Goal: Task Accomplishment & Management: Manage account settings

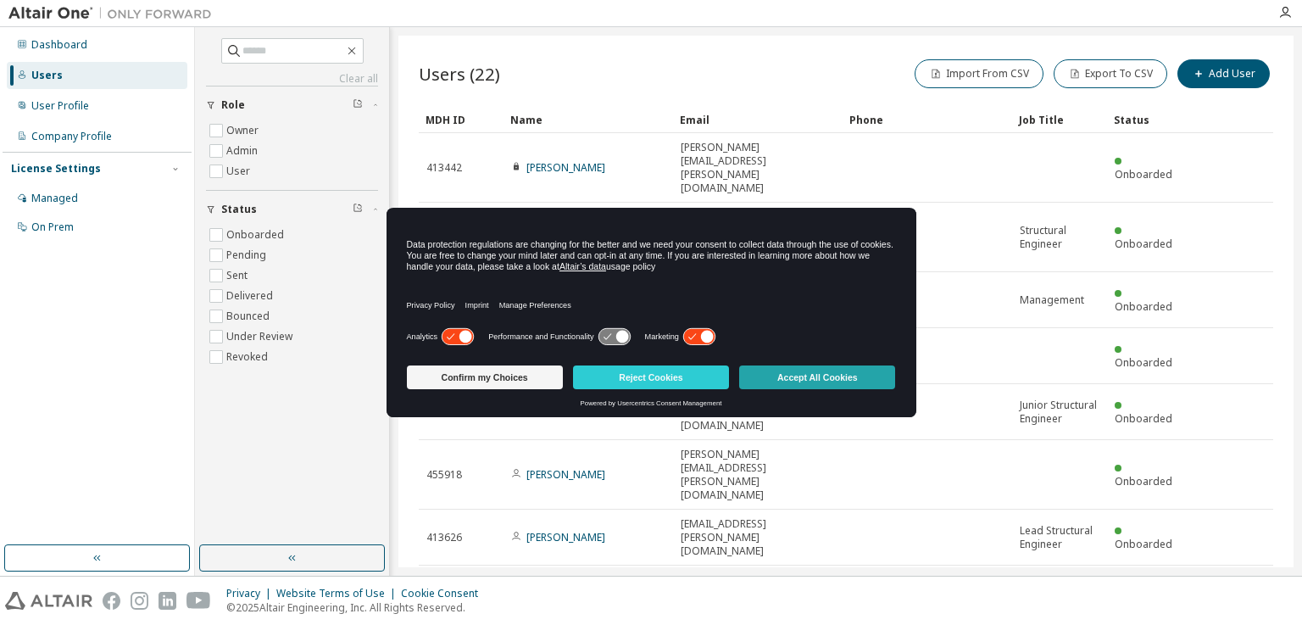
click at [832, 379] on button "Accept All Cookies" at bounding box center [817, 377] width 156 height 24
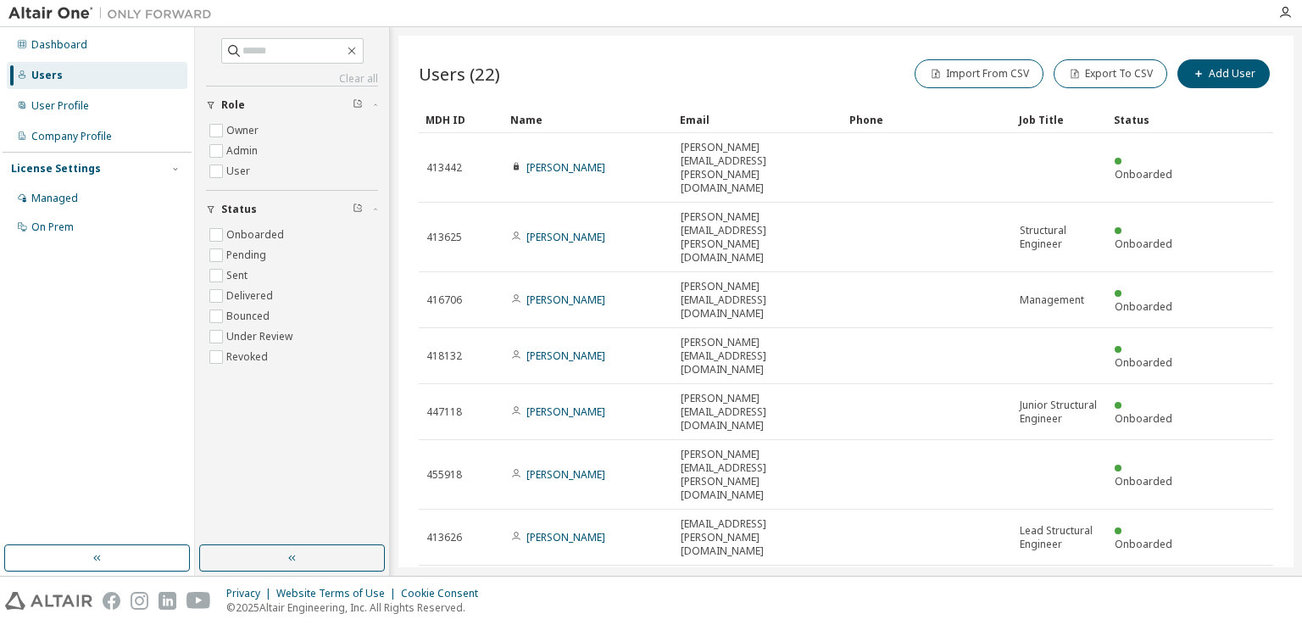
click at [999, 429] on div "20" at bounding box center [1042, 427] width 136 height 20
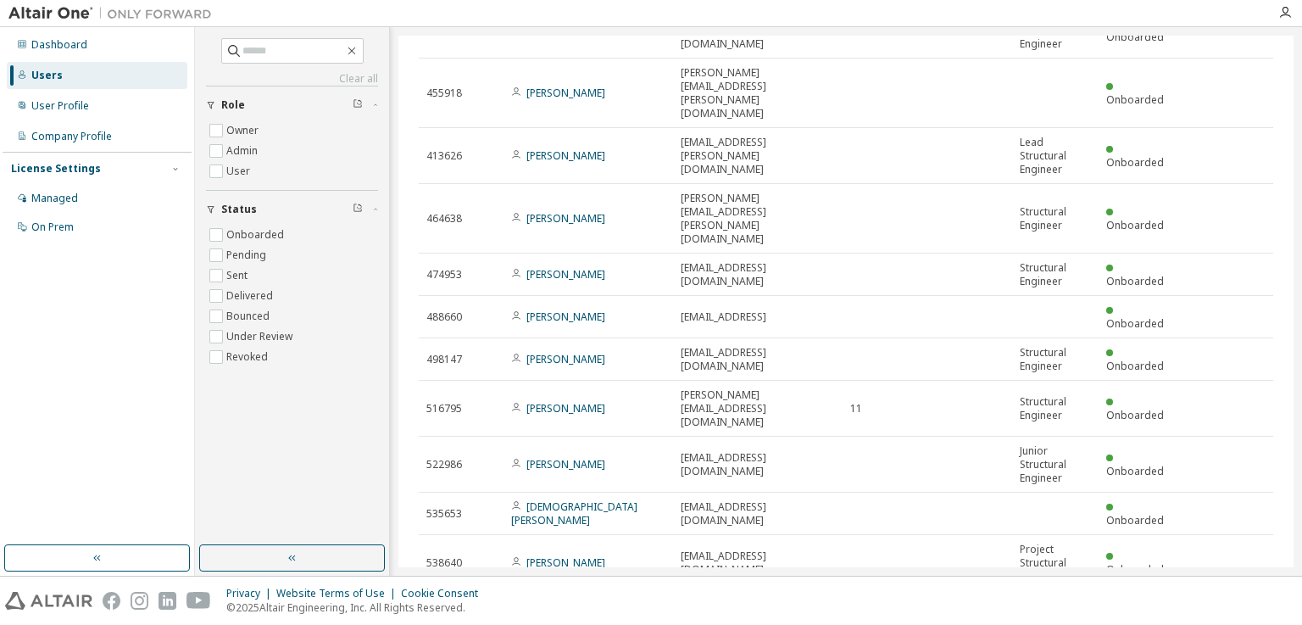
scroll to position [397, 0]
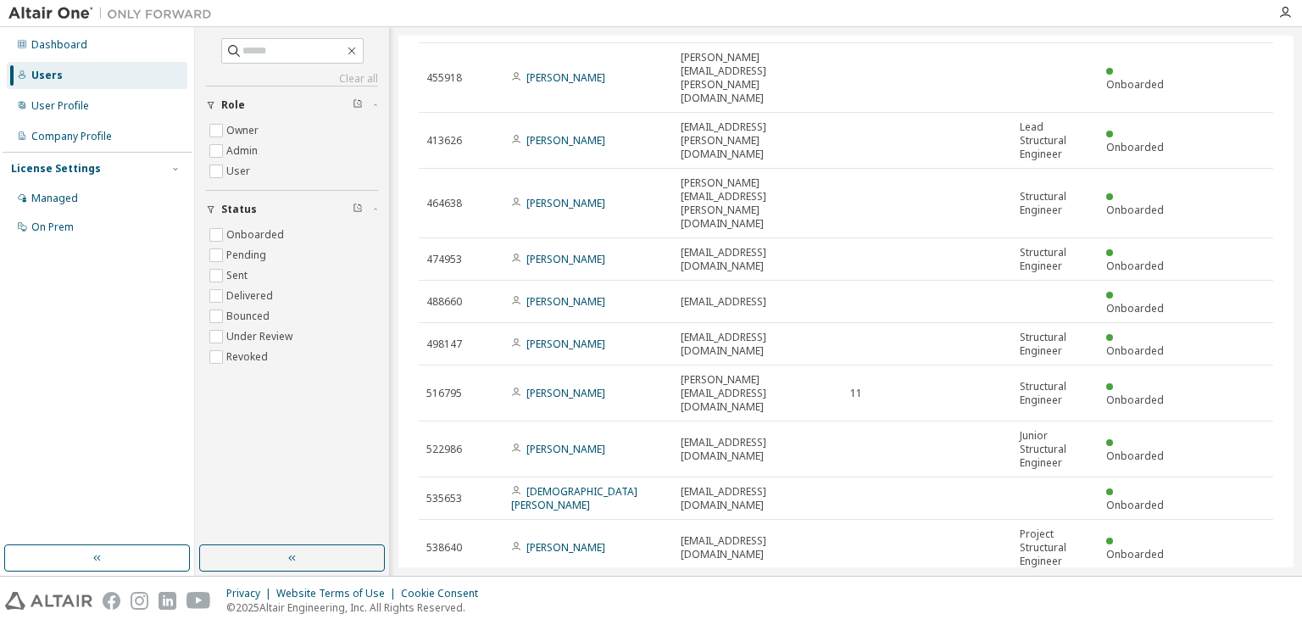
click at [974, 444] on div "30" at bounding box center [1034, 447] width 136 height 20
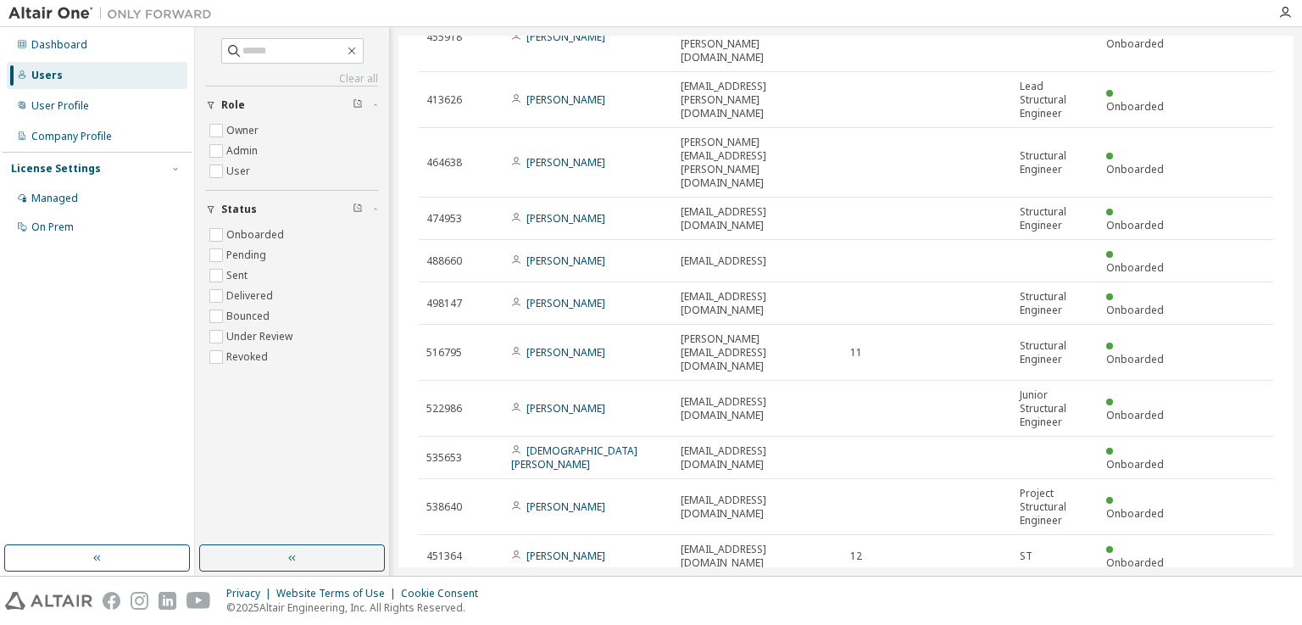
scroll to position [454, 0]
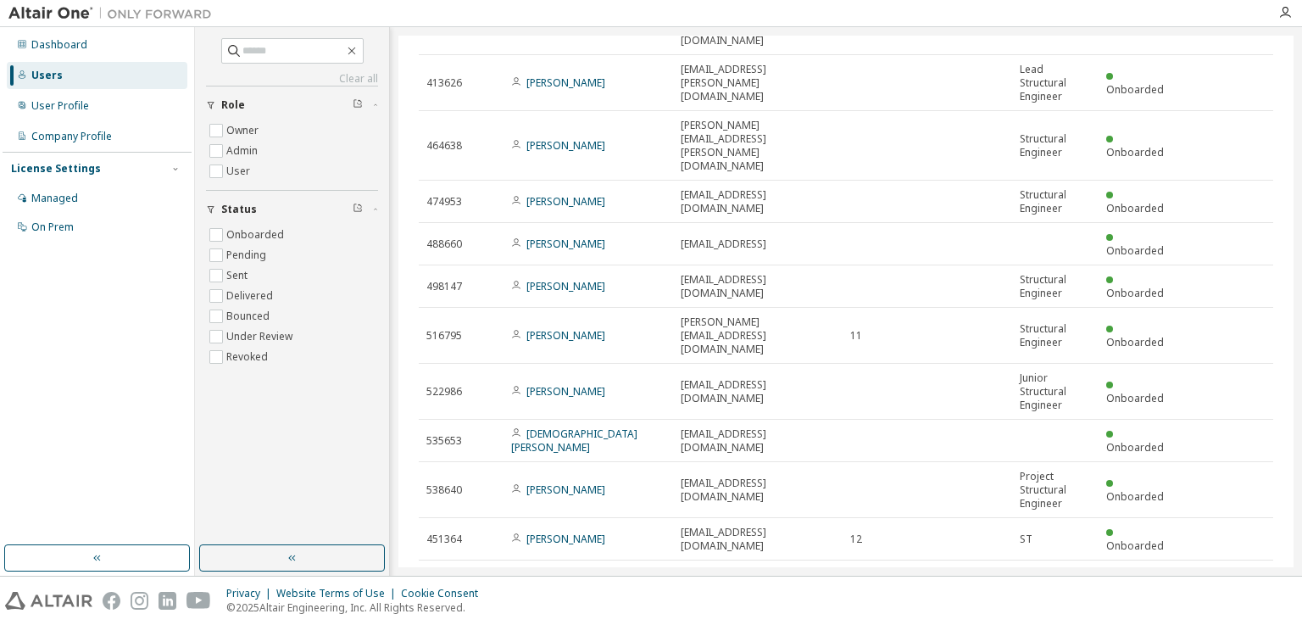
click at [1253, 623] on icon at bounding box center [1255, 625] width 4 height 4
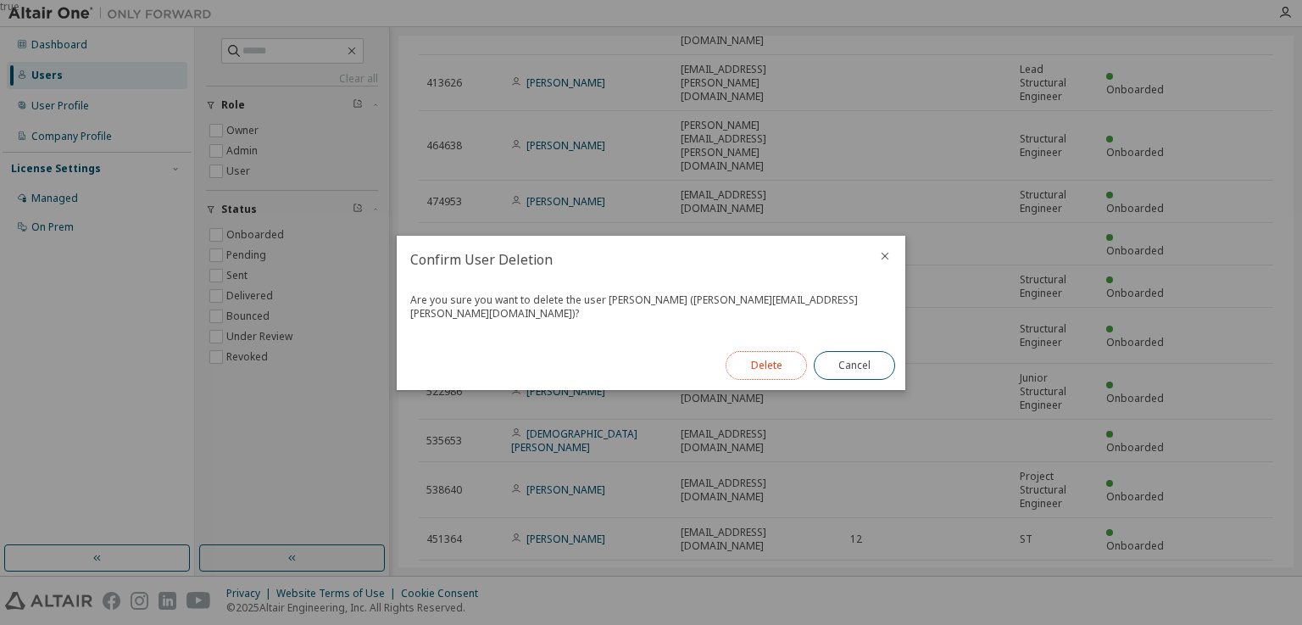
click at [767, 363] on button "Delete" at bounding box center [766, 365] width 81 height 29
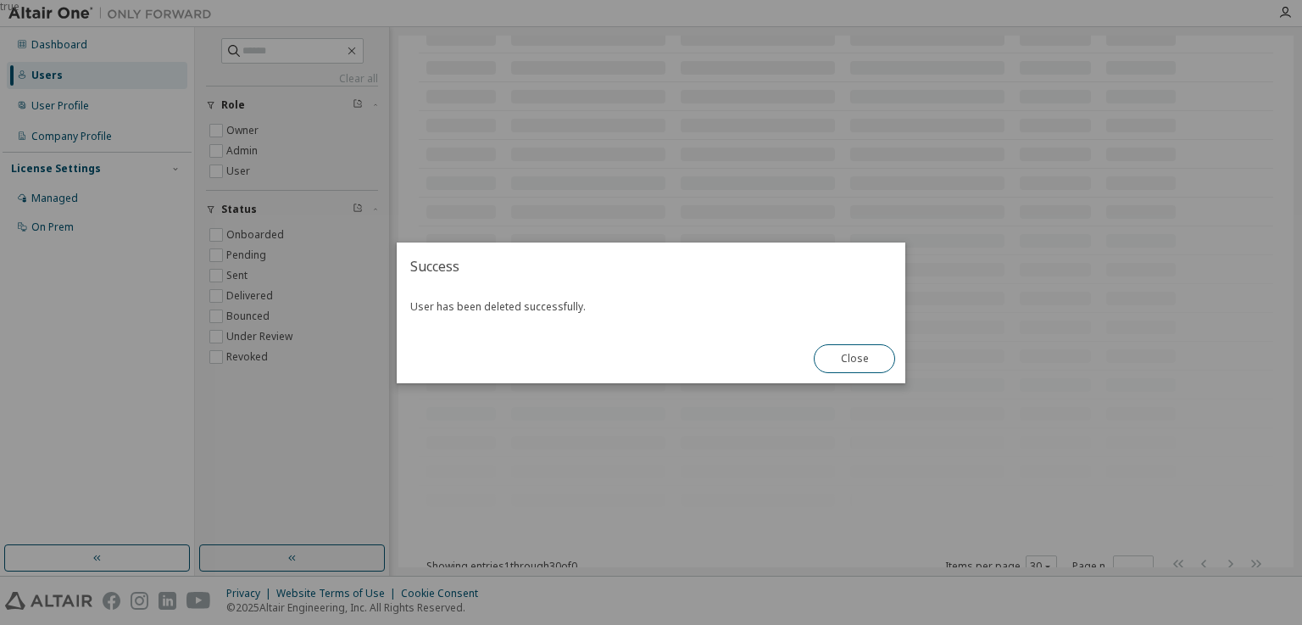
scroll to position [426, 0]
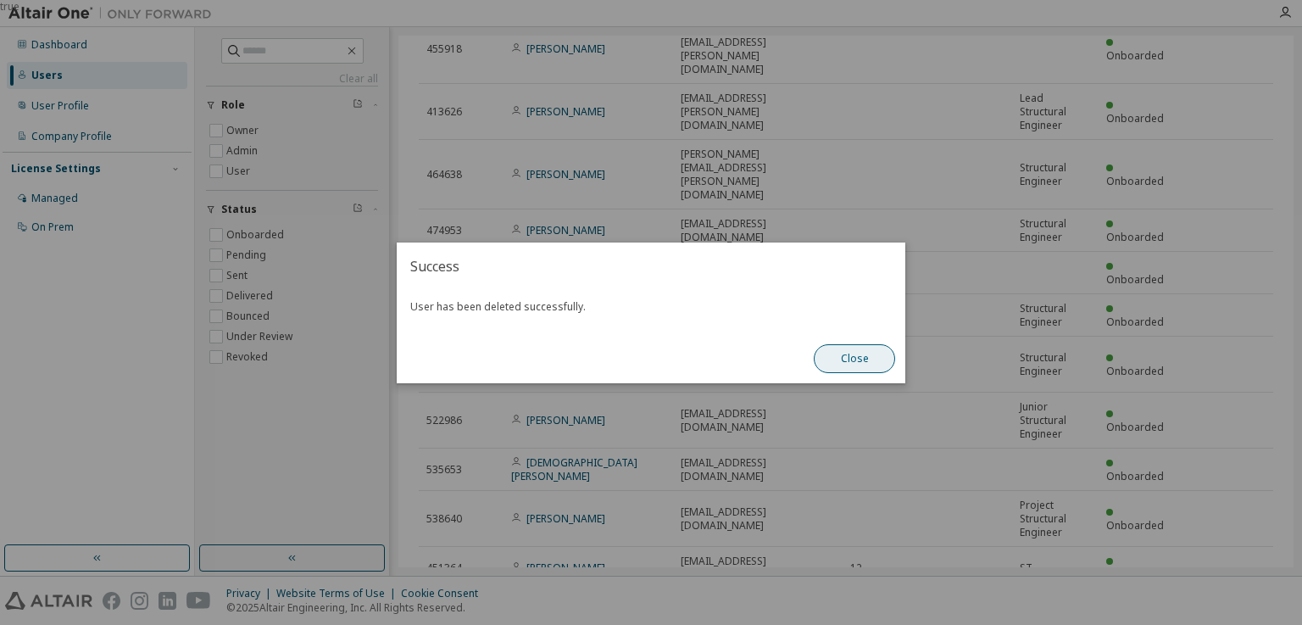
click at [847, 354] on button "Close" at bounding box center [854, 358] width 81 height 29
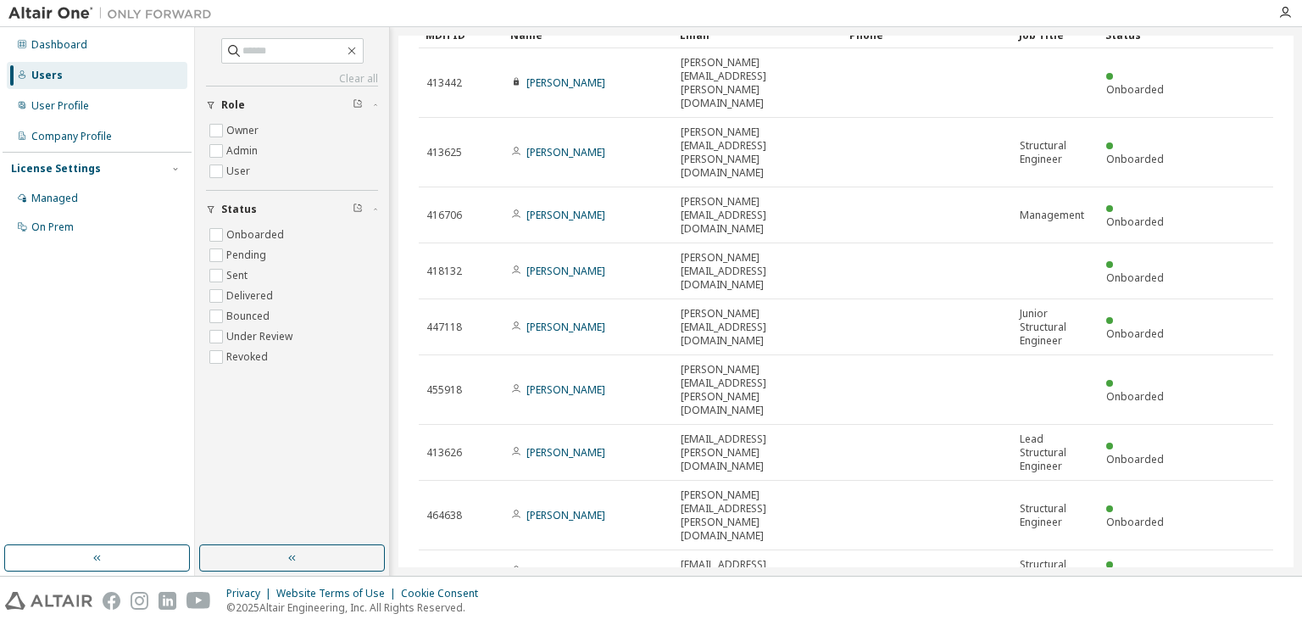
scroll to position [170, 0]
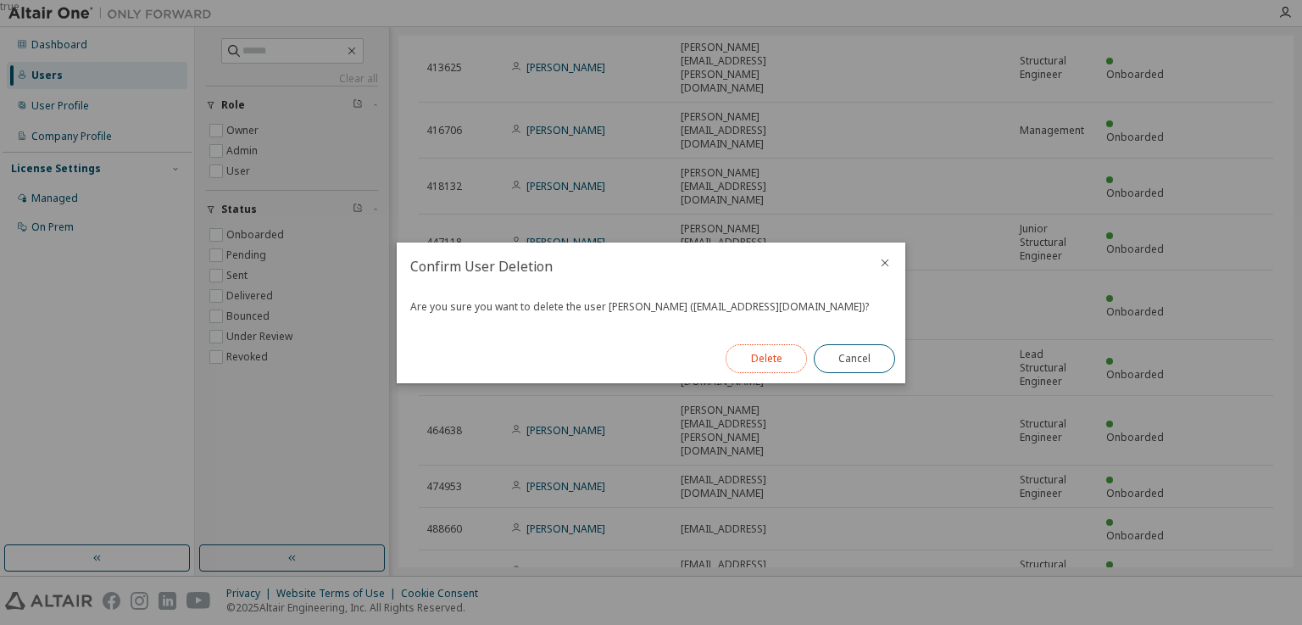
click at [767, 357] on button "Delete" at bounding box center [766, 358] width 81 height 29
click at [866, 354] on button "Close" at bounding box center [854, 358] width 81 height 29
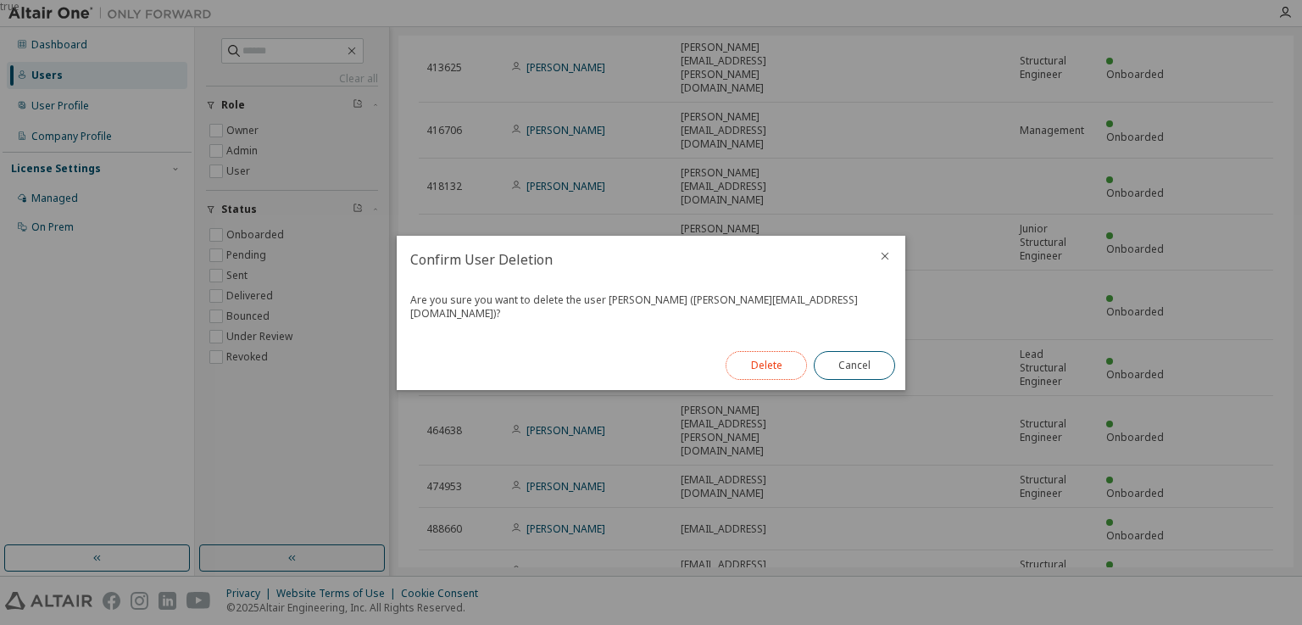
click at [766, 352] on button "Delete" at bounding box center [766, 365] width 81 height 29
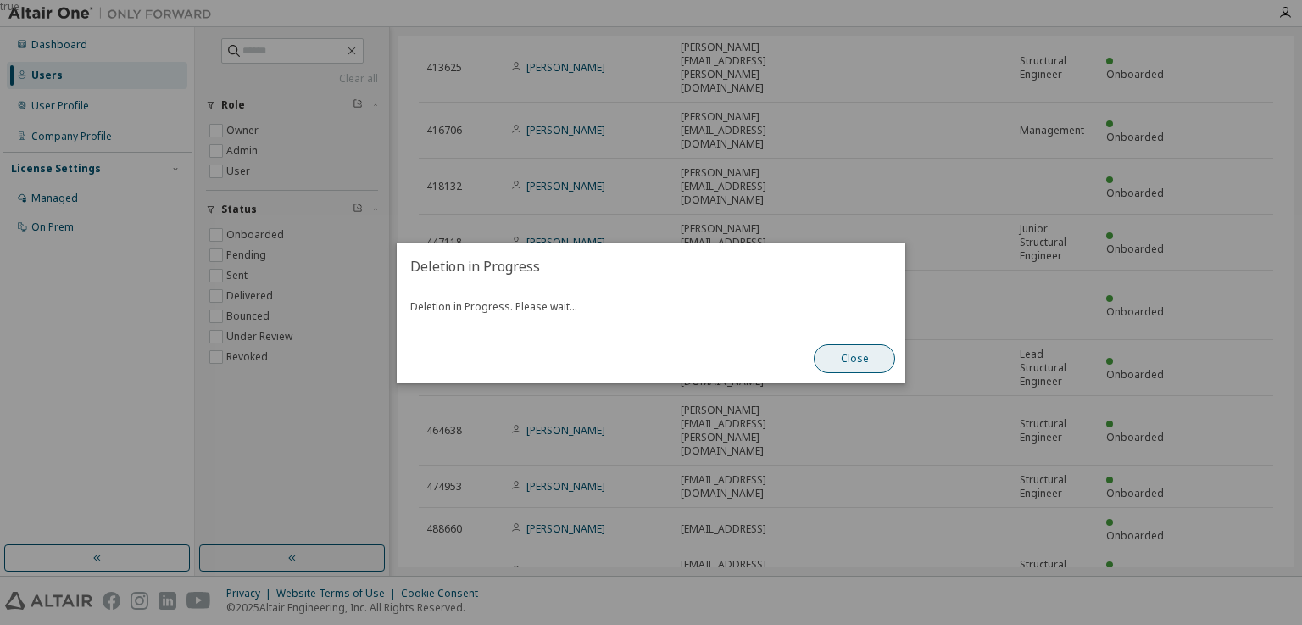
click at [855, 355] on button "Close" at bounding box center [854, 358] width 81 height 29
click at [853, 356] on button "Close" at bounding box center [854, 358] width 81 height 29
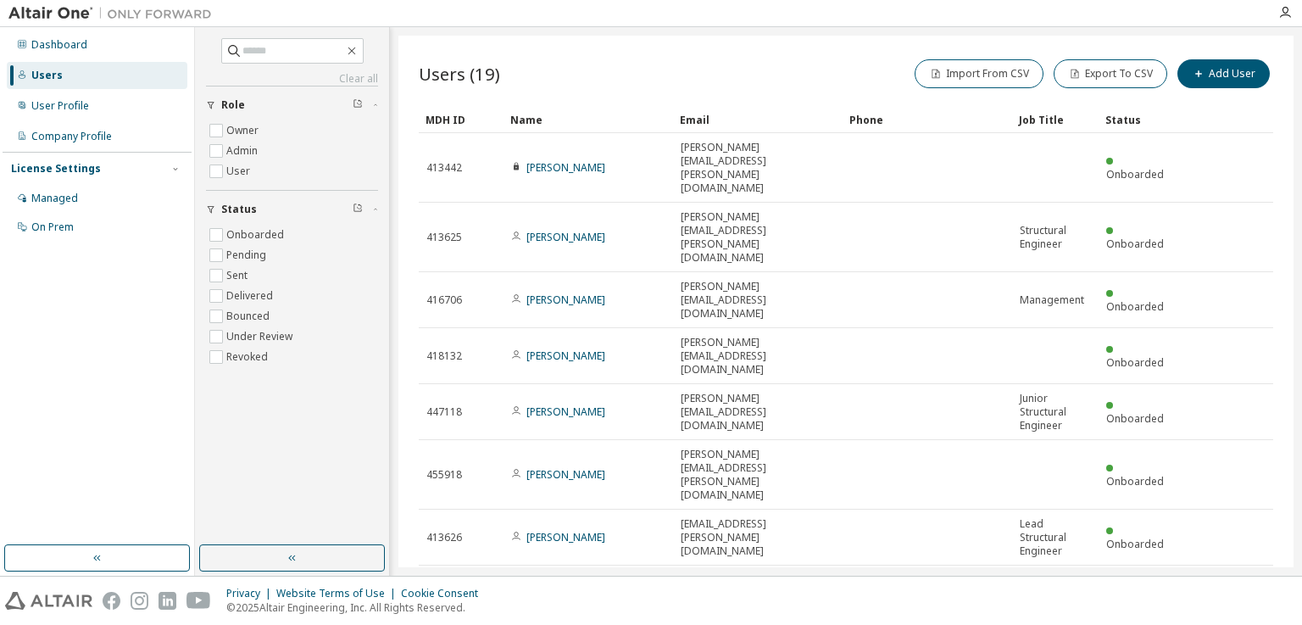
scroll to position [0, 0]
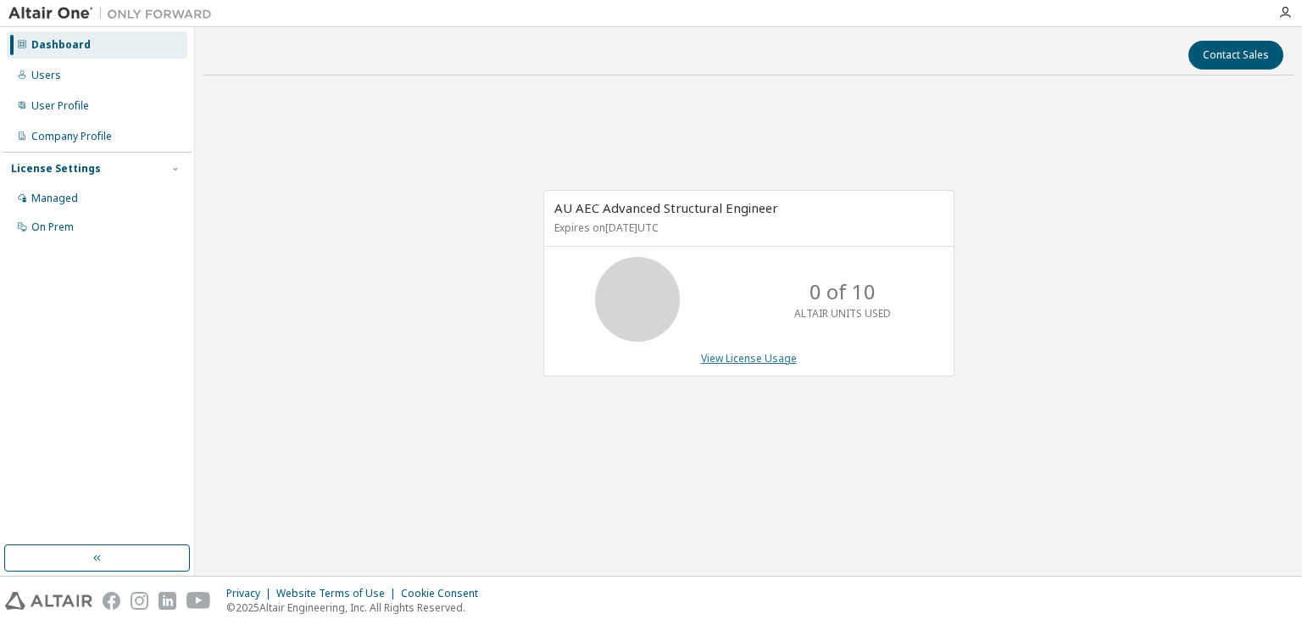
click at [751, 356] on link "View License Usage" at bounding box center [749, 358] width 96 height 14
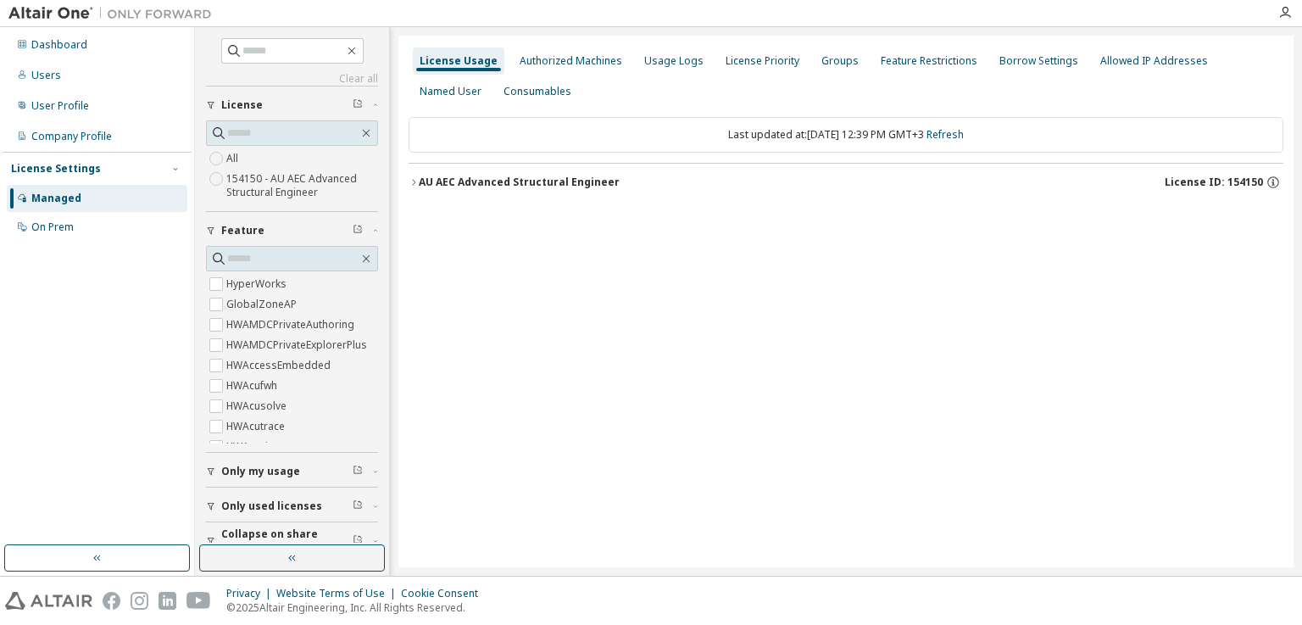
click at [414, 177] on icon "button" at bounding box center [414, 182] width 10 height 10
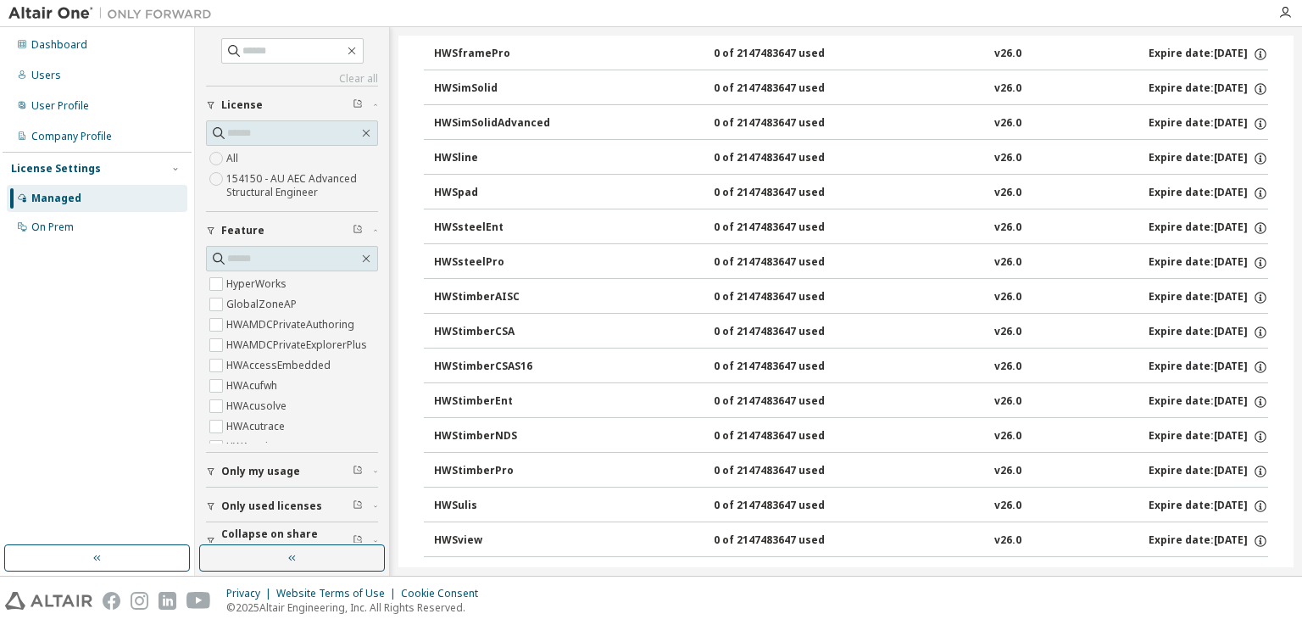
scroll to position [3500, 0]
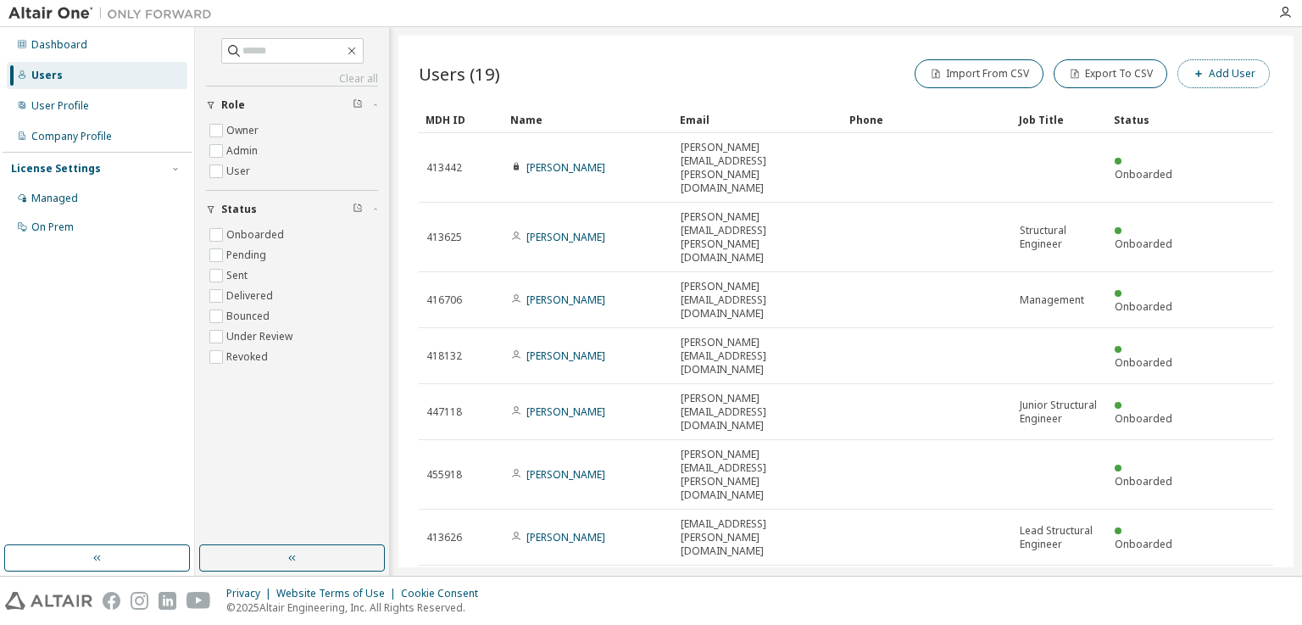
click at [1222, 69] on button "Add User" at bounding box center [1224, 73] width 92 height 29
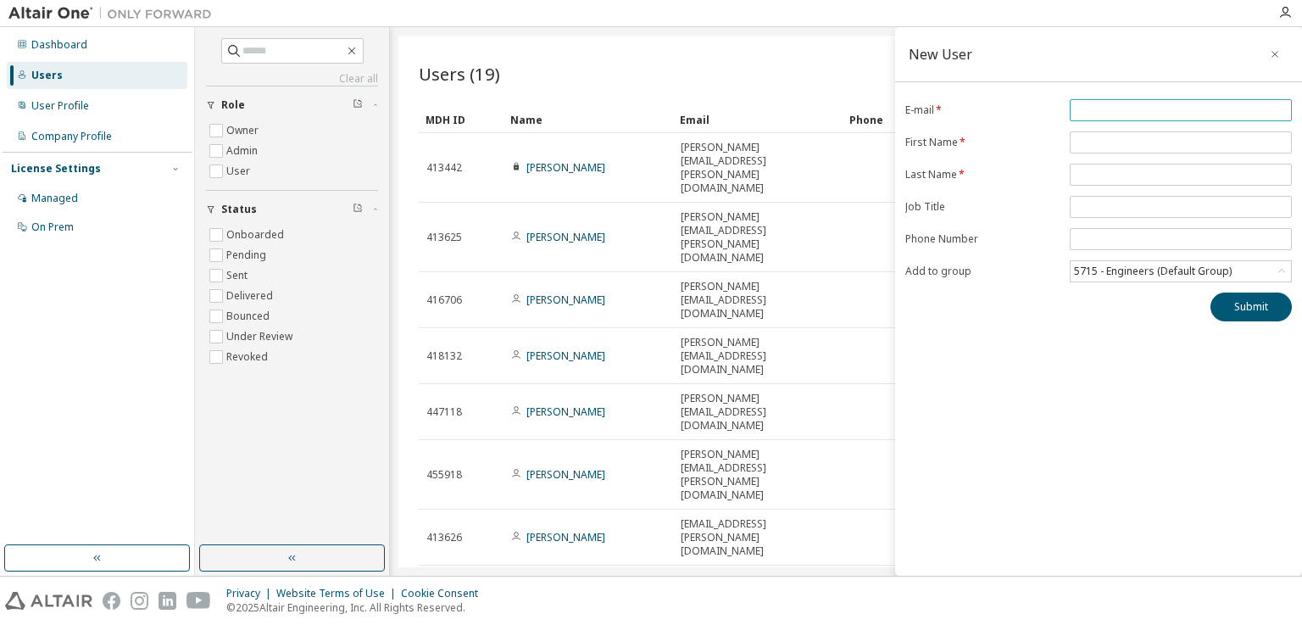
click at [1134, 111] on input "email" at bounding box center [1181, 110] width 214 height 14
paste input "**********"
type input "**********"
click at [1108, 142] on input "text" at bounding box center [1181, 143] width 214 height 14
type input "*****"
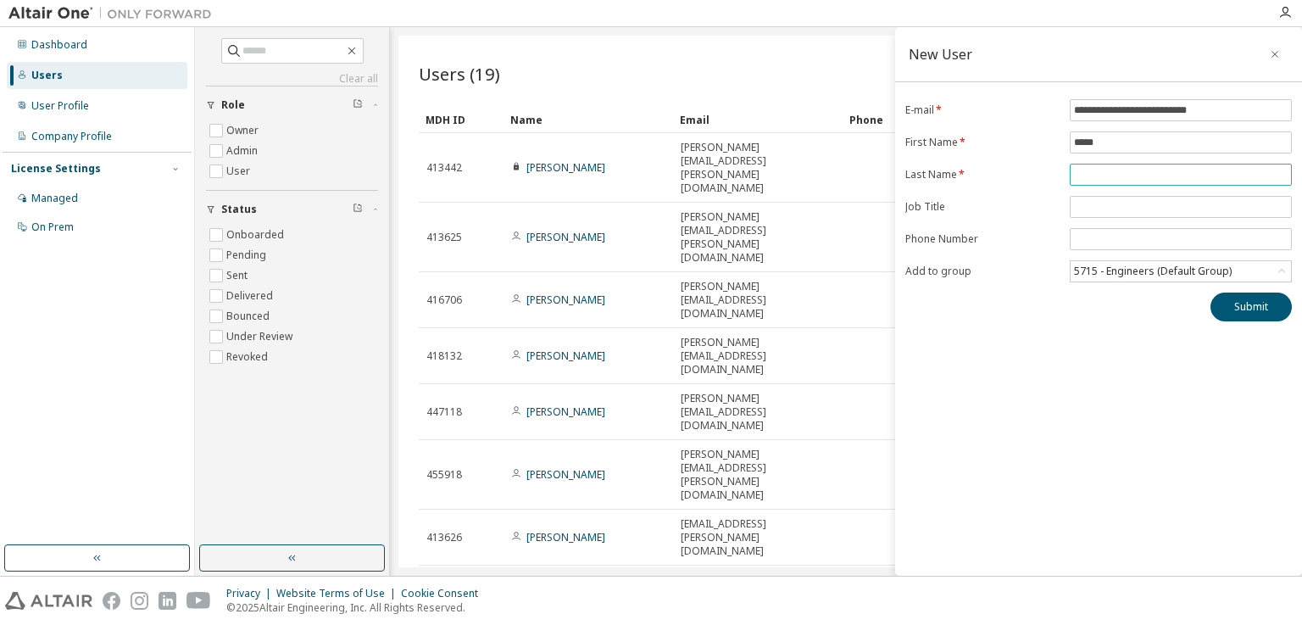
click at [1104, 174] on input "text" at bounding box center [1181, 175] width 214 height 14
type input "******"
click at [1137, 206] on input "text" at bounding box center [1181, 207] width 214 height 14
type input "**"
click at [1259, 306] on button "Submit" at bounding box center [1251, 306] width 81 height 29
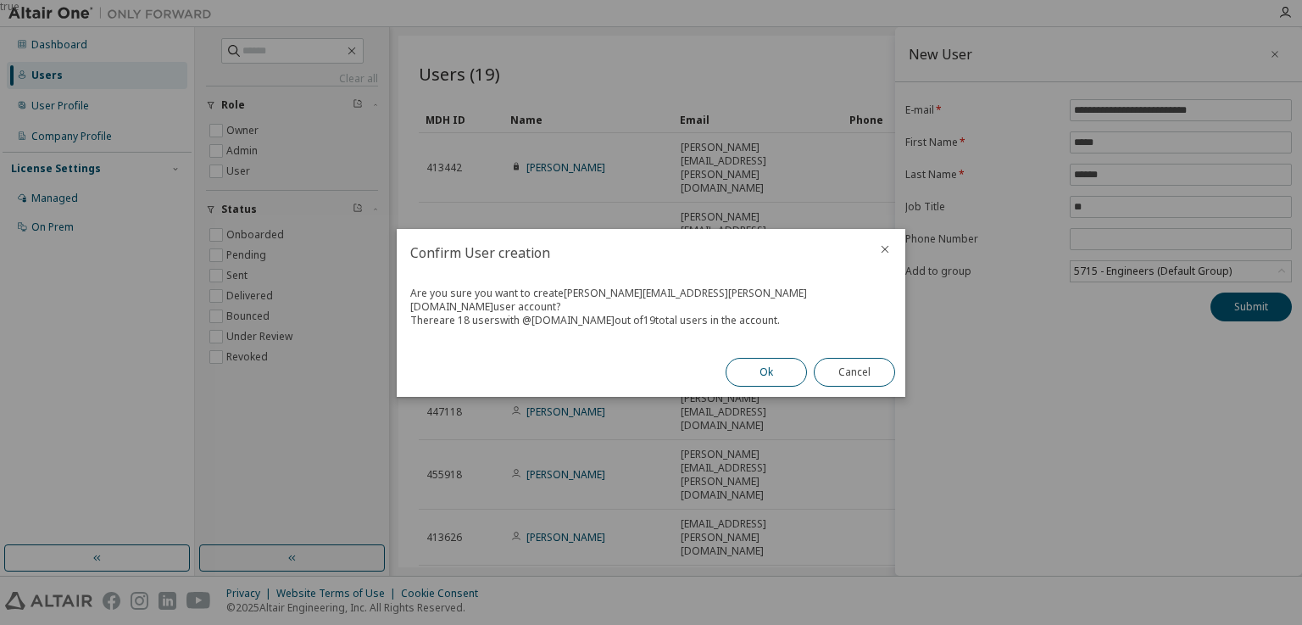
click at [766, 362] on button "Ok" at bounding box center [766, 372] width 81 height 29
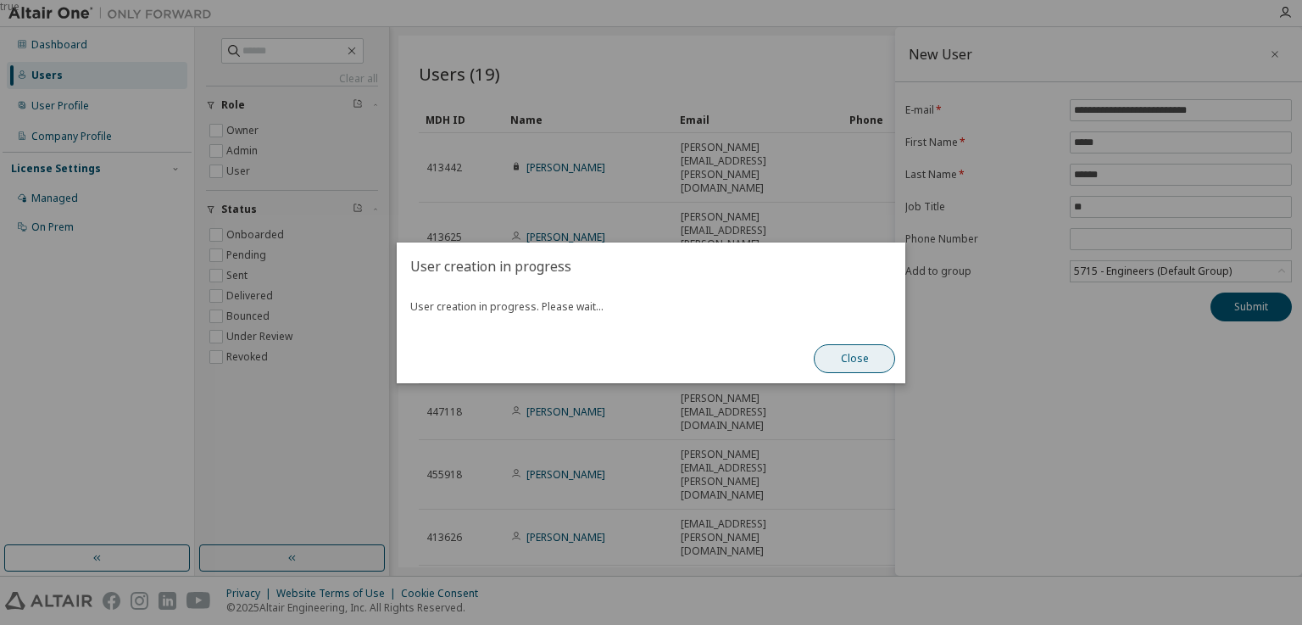
click at [867, 357] on button "Close" at bounding box center [854, 358] width 81 height 29
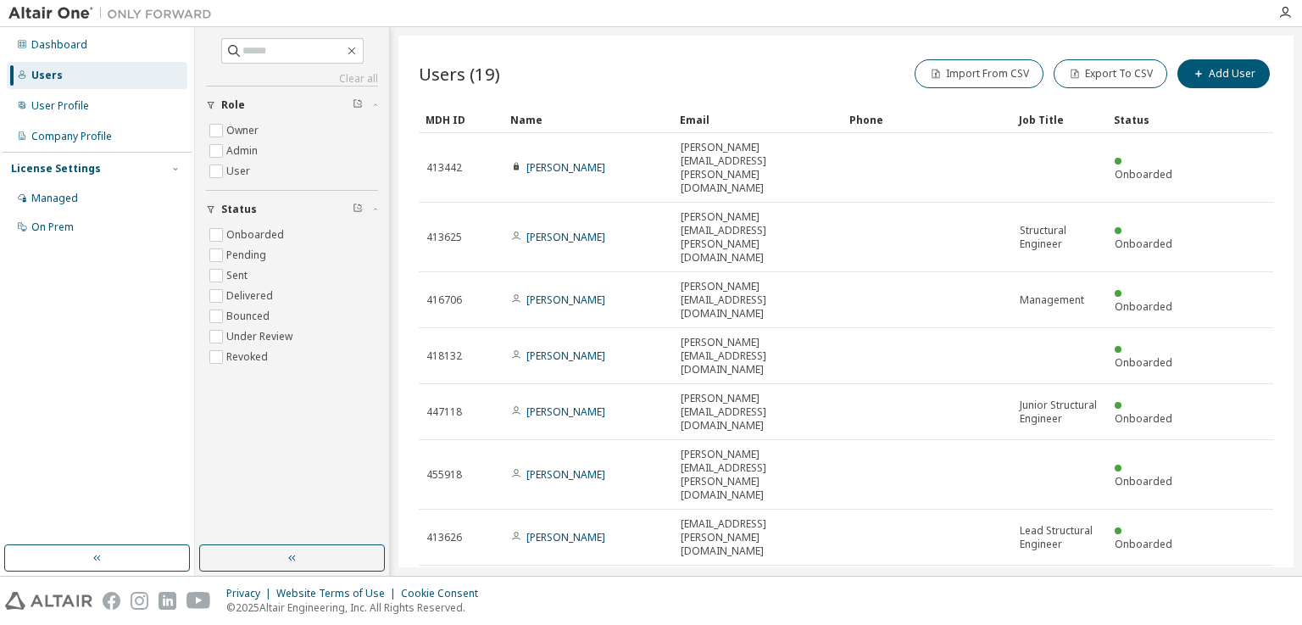
click at [1005, 426] on div "20" at bounding box center [1042, 427] width 136 height 20
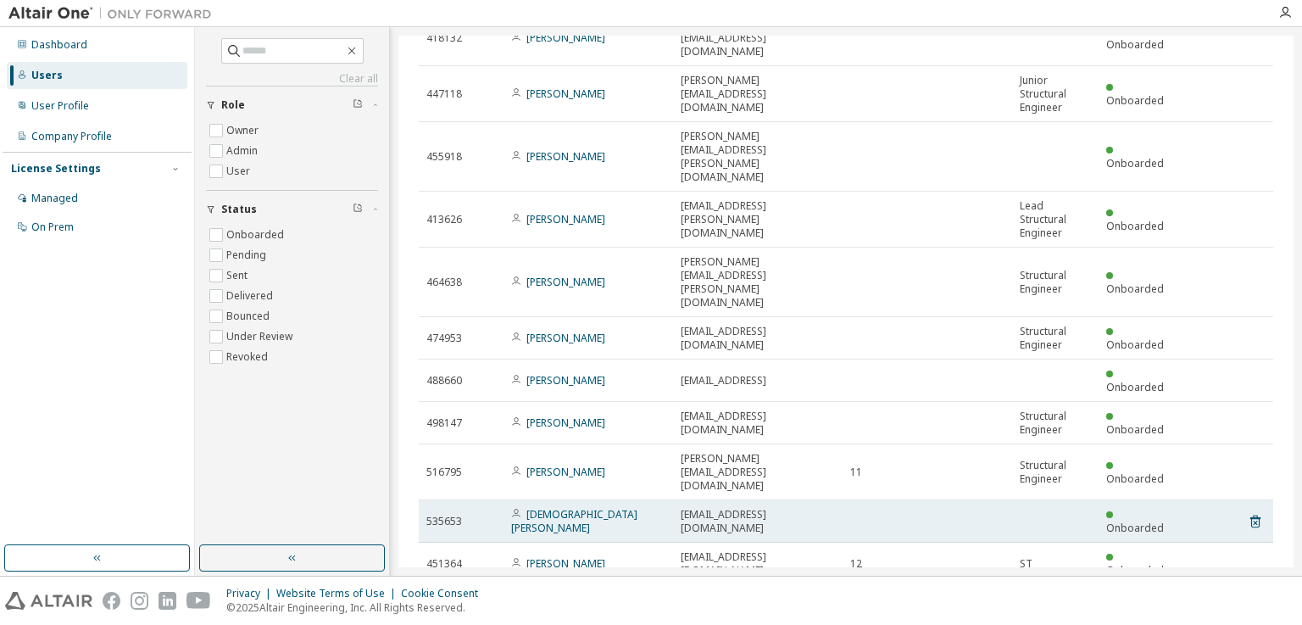
scroll to position [342, 0]
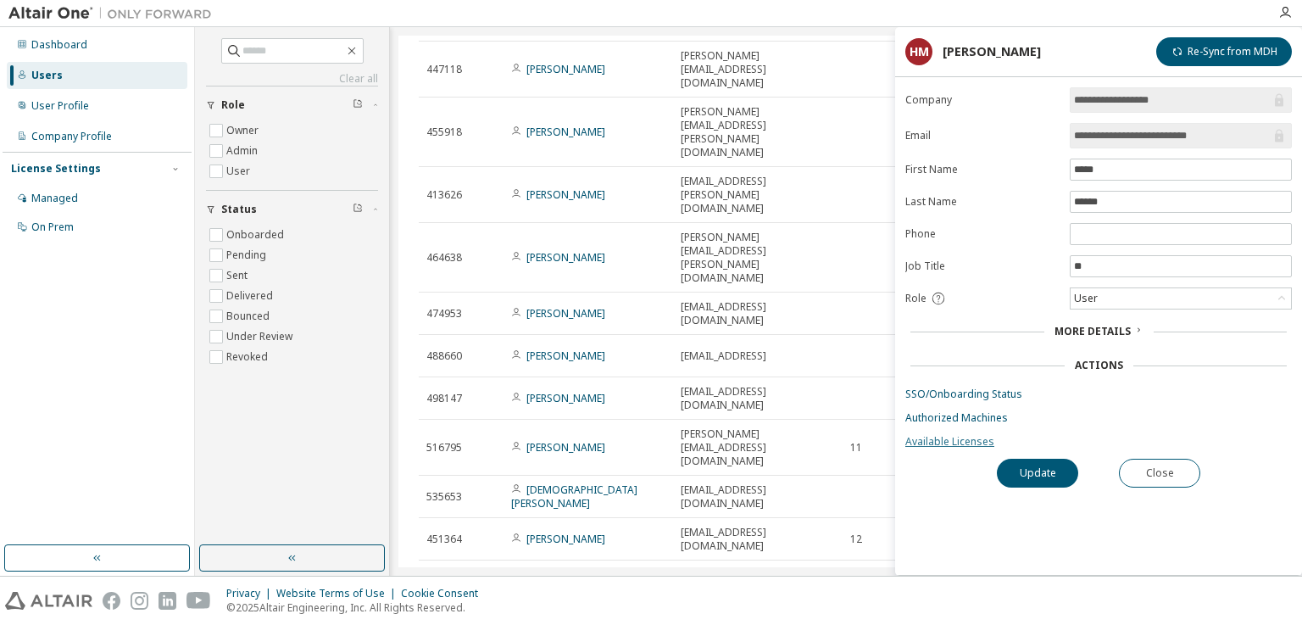
click at [955, 438] on link "Available Licenses" at bounding box center [1098, 442] width 387 height 14
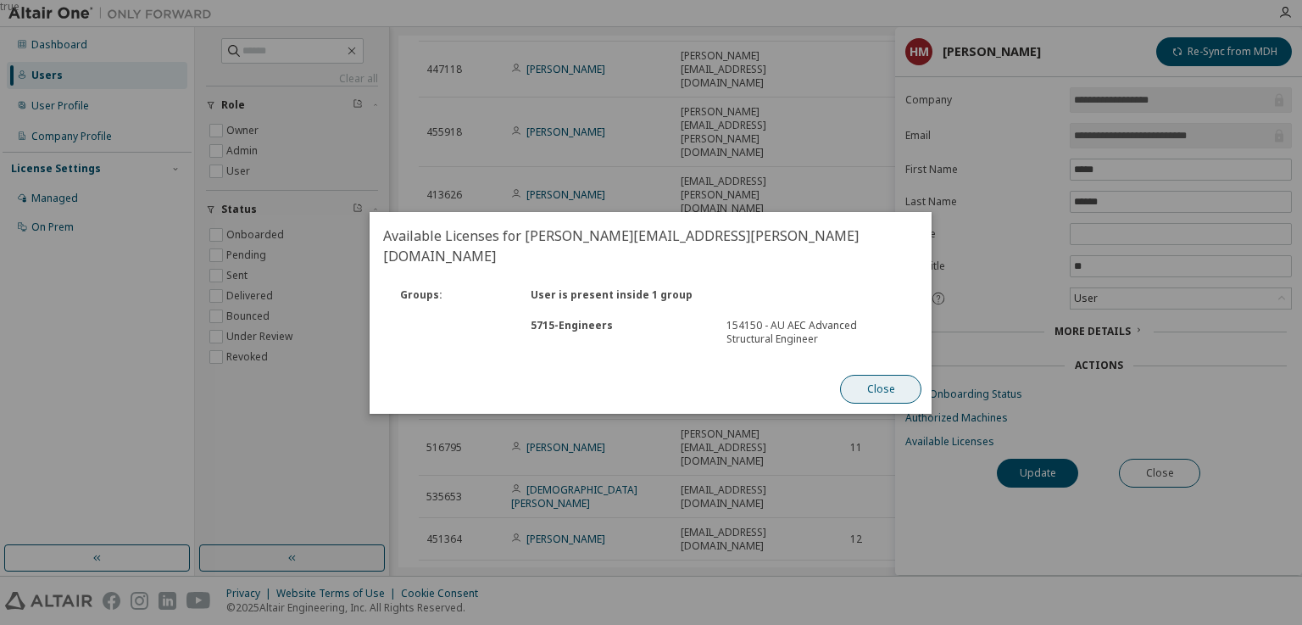
click at [881, 379] on button "Close" at bounding box center [881, 389] width 81 height 29
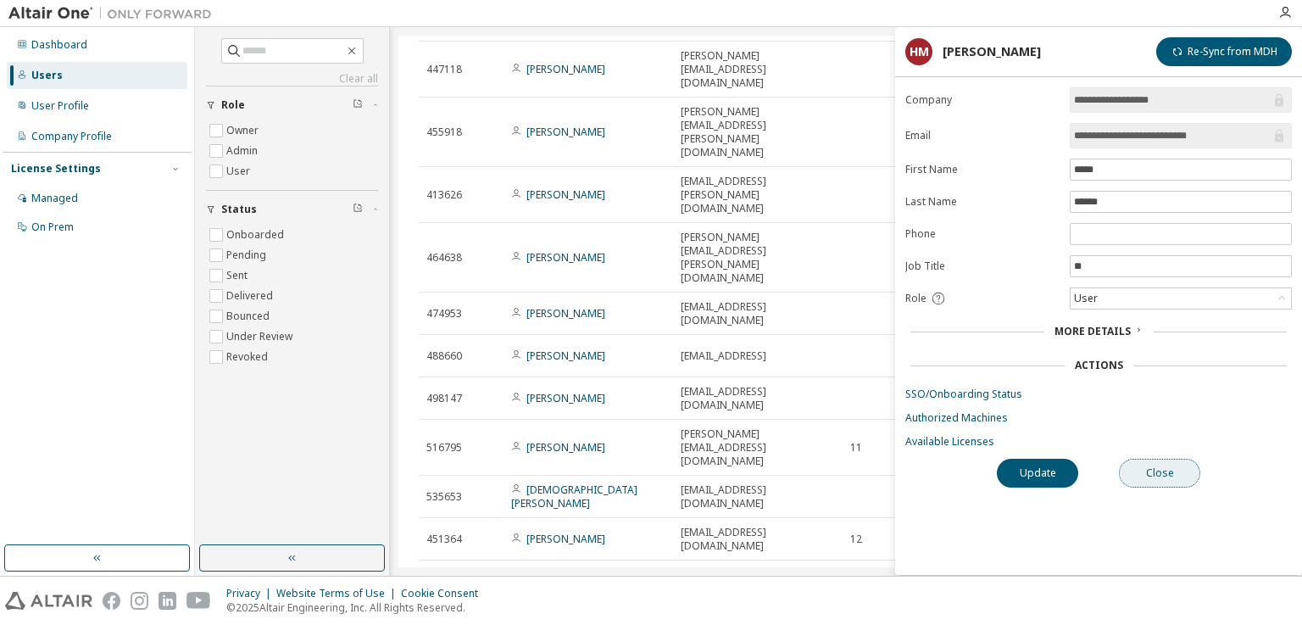
click at [1173, 470] on button "Close" at bounding box center [1159, 473] width 81 height 29
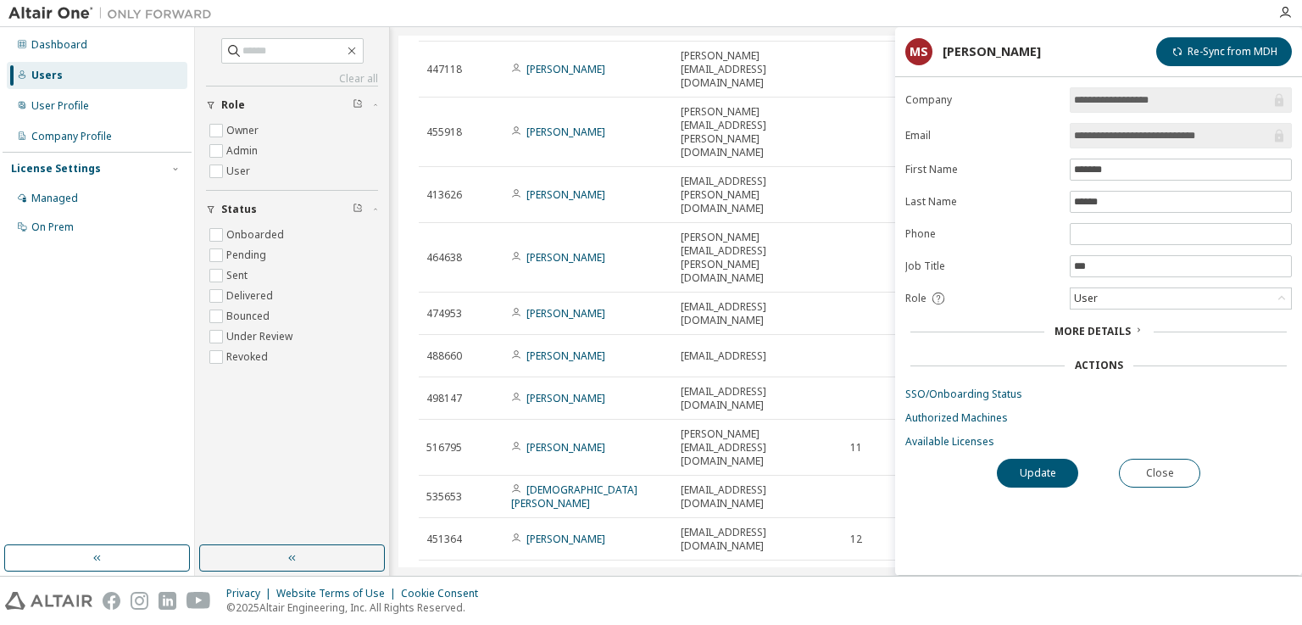
click at [1114, 324] on span "More Details" at bounding box center [1093, 331] width 76 height 14
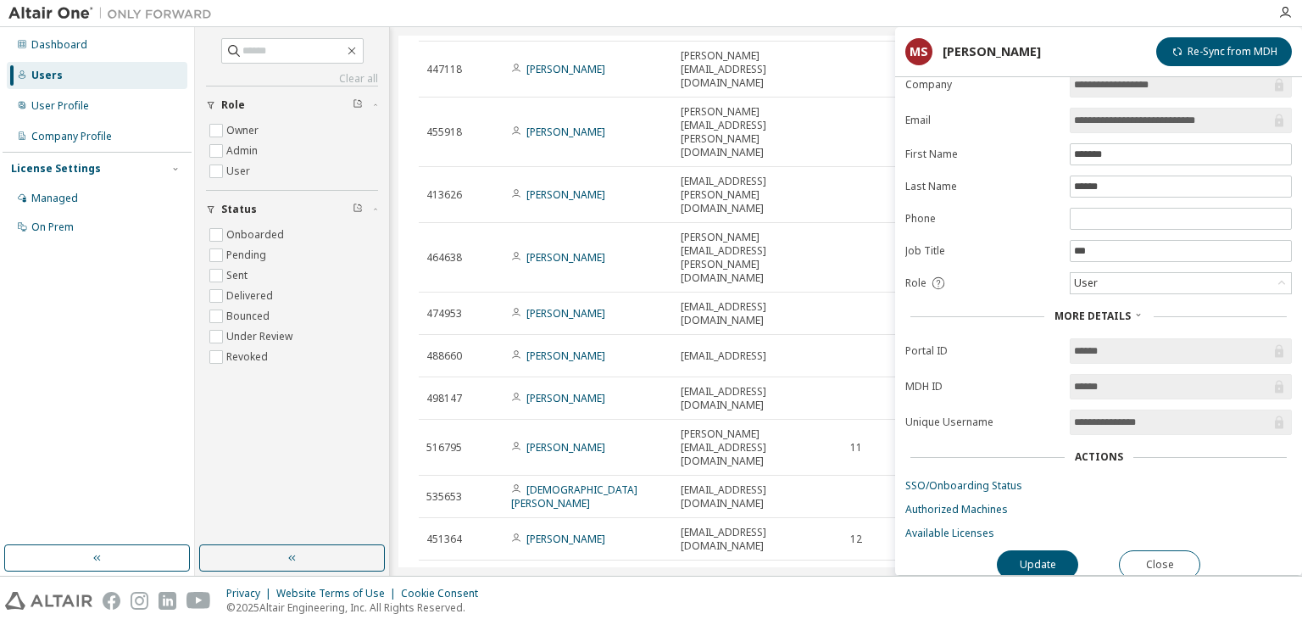
scroll to position [23, 0]
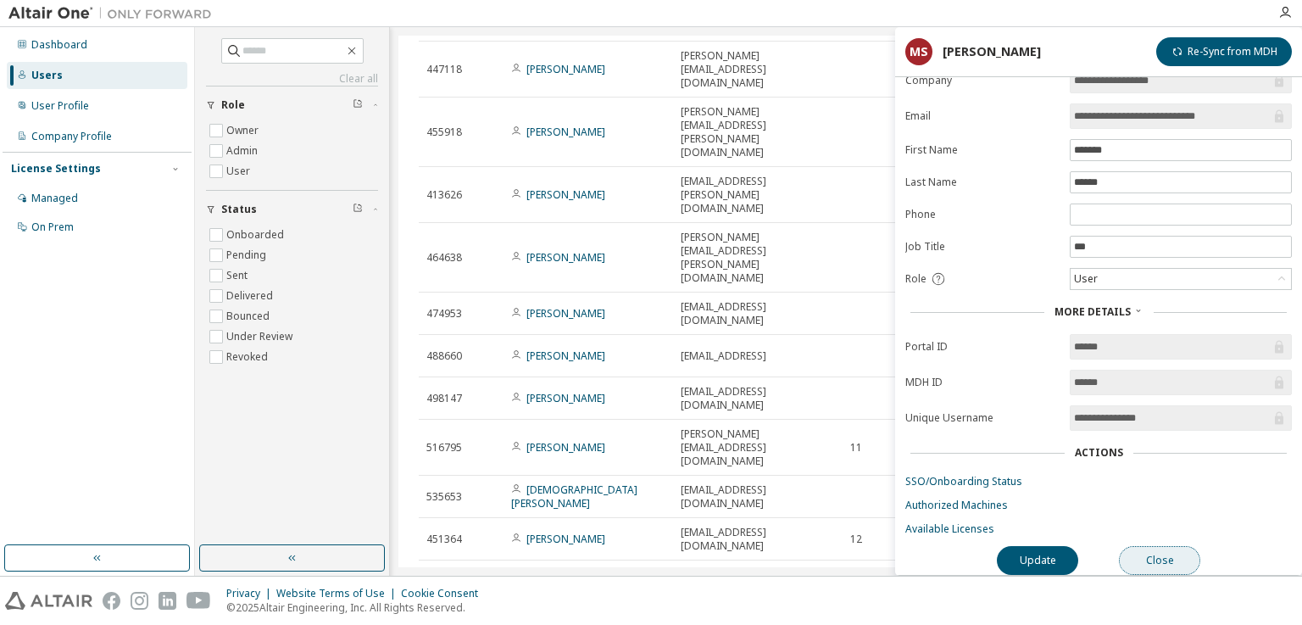
click at [1173, 551] on button "Close" at bounding box center [1159, 560] width 81 height 29
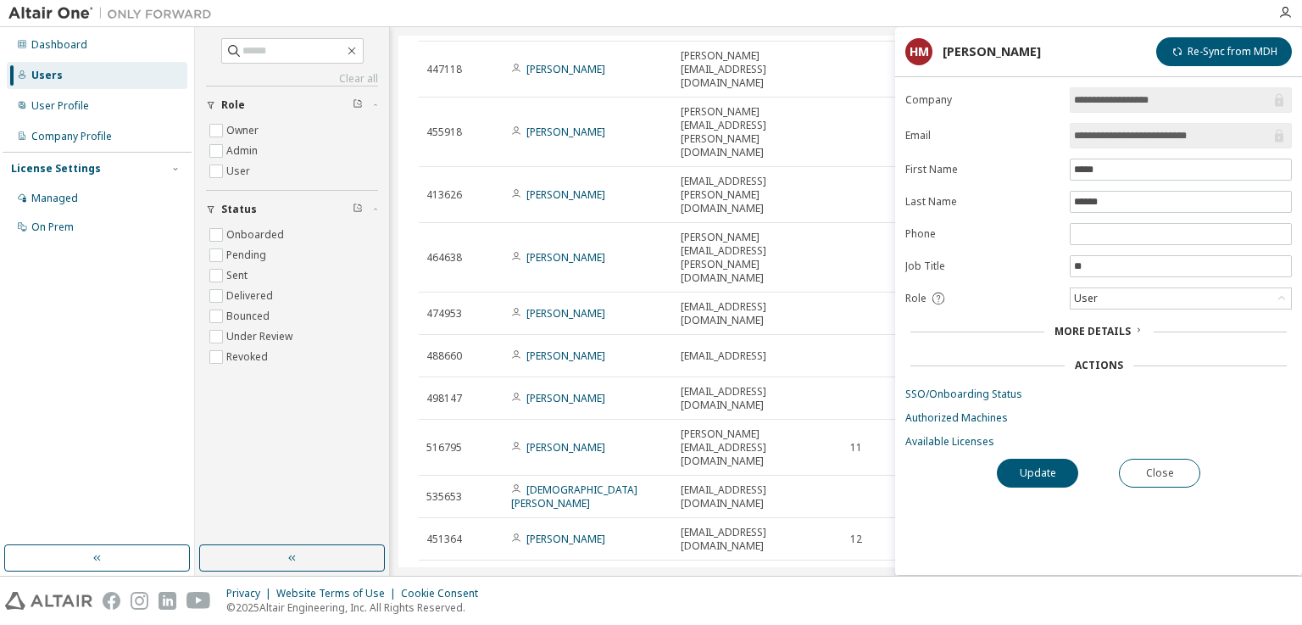
click at [1105, 324] on span "More Details" at bounding box center [1093, 331] width 76 height 14
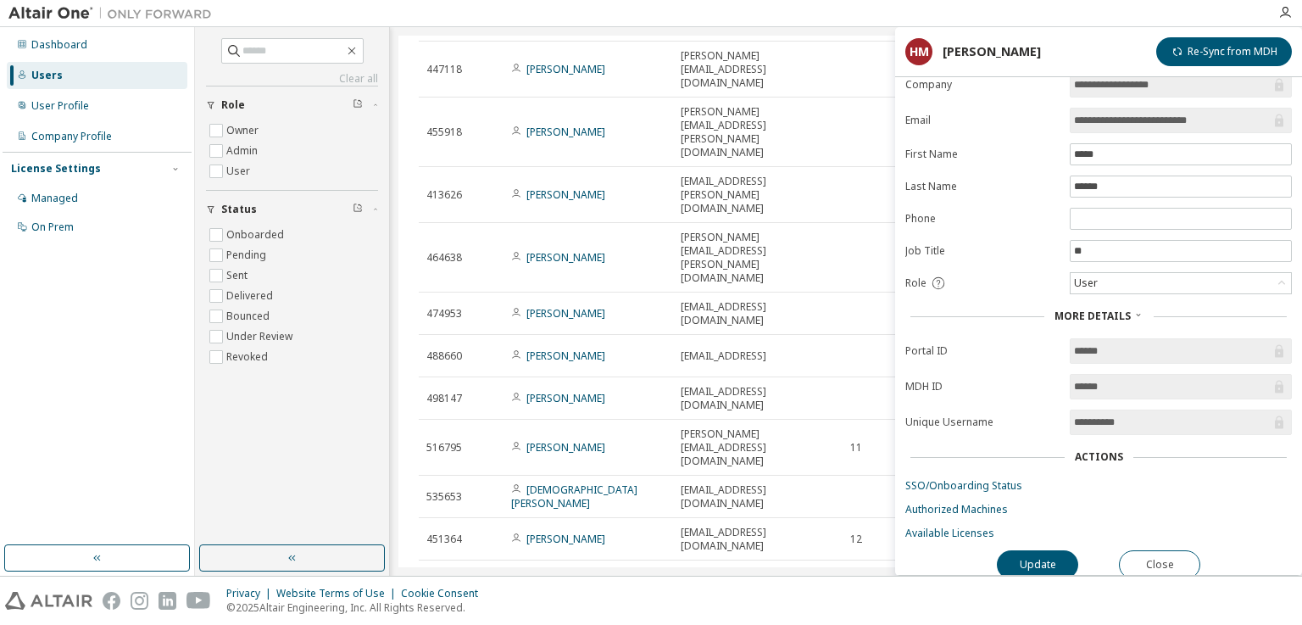
scroll to position [23, 0]
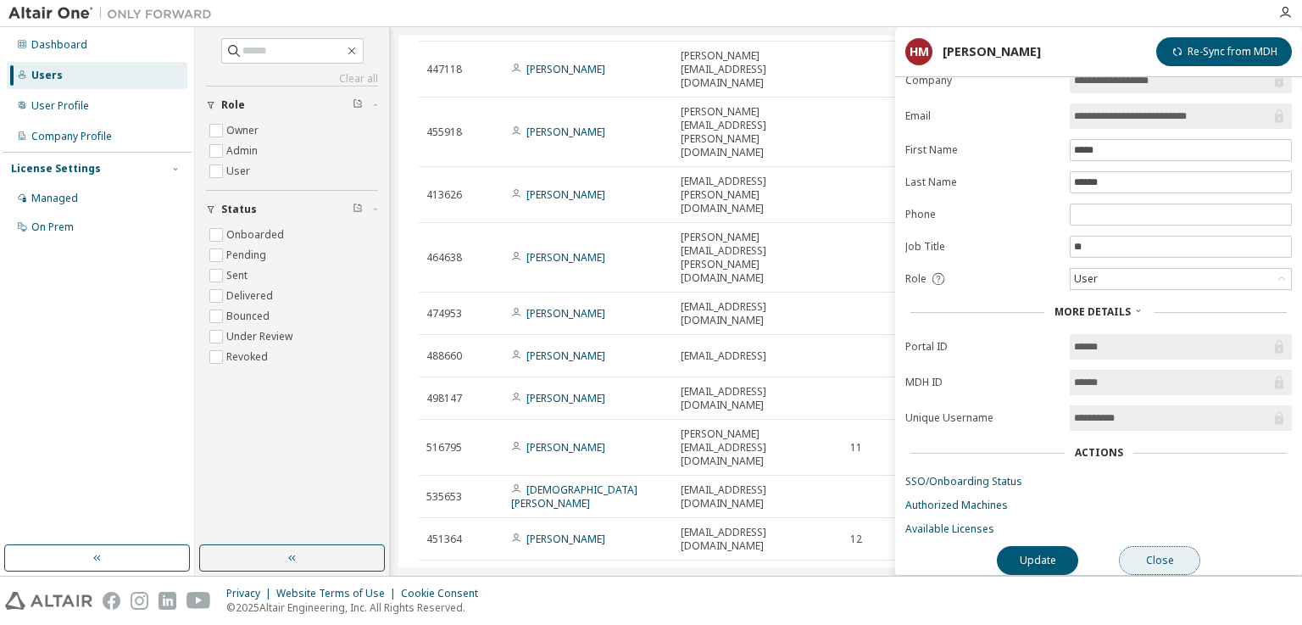
click at [1170, 555] on button "Close" at bounding box center [1159, 560] width 81 height 29
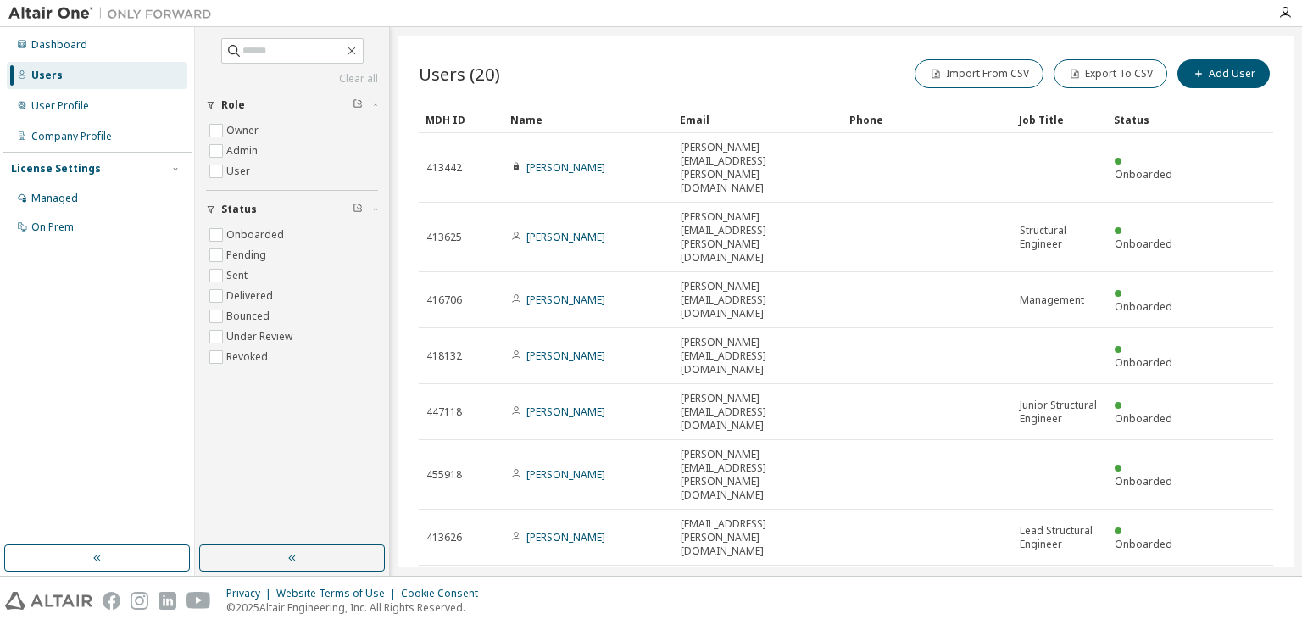
click at [1013, 432] on div "20" at bounding box center [1042, 427] width 136 height 20
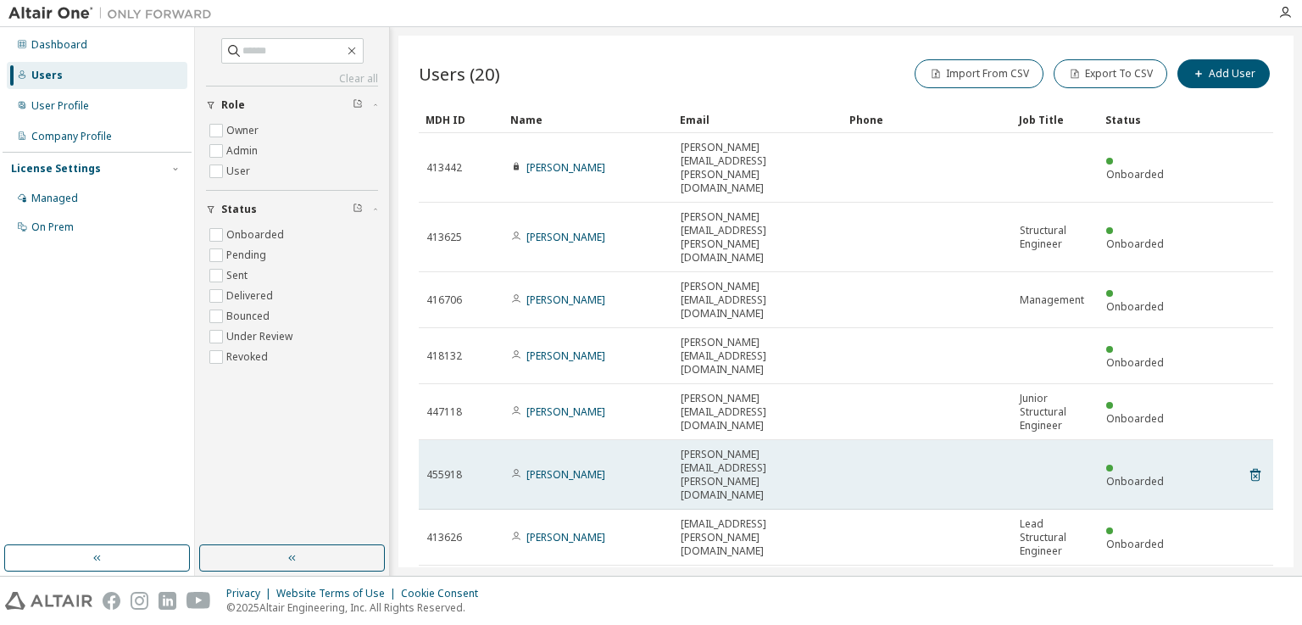
scroll to position [342, 0]
